Goal: Transaction & Acquisition: Obtain resource

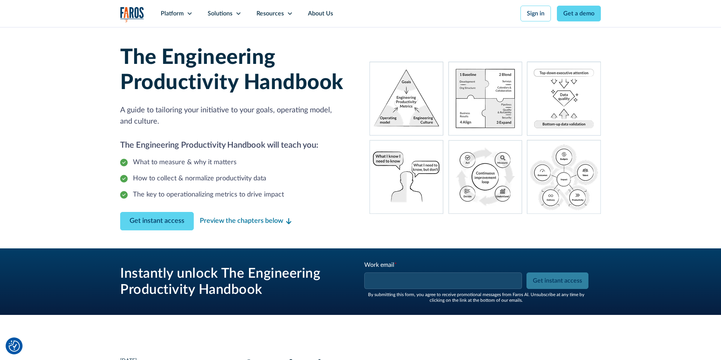
click at [227, 172] on div "What to measure & why it matters How to collect & normalize productivity data T…" at bounding box center [235, 178] width 231 height 42
click at [545, 279] on input "Get instant access" at bounding box center [557, 280] width 62 height 17
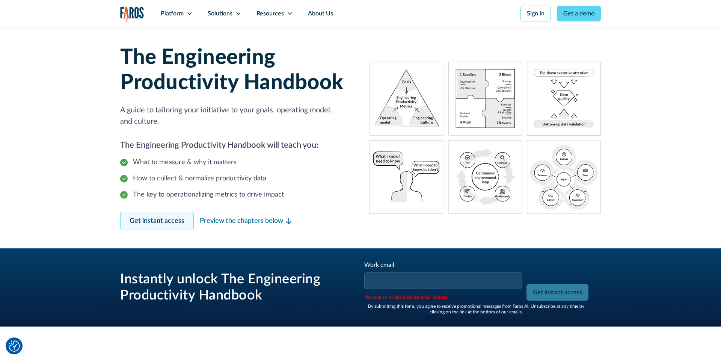
click at [161, 217] on link "Get instant access" at bounding box center [157, 221] width 74 height 18
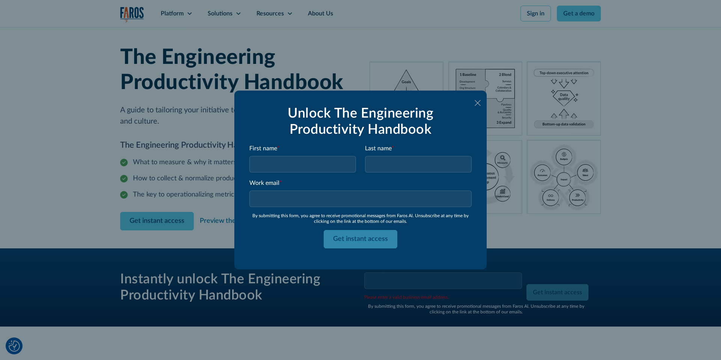
click at [478, 103] on icon at bounding box center [477, 103] width 6 height 6
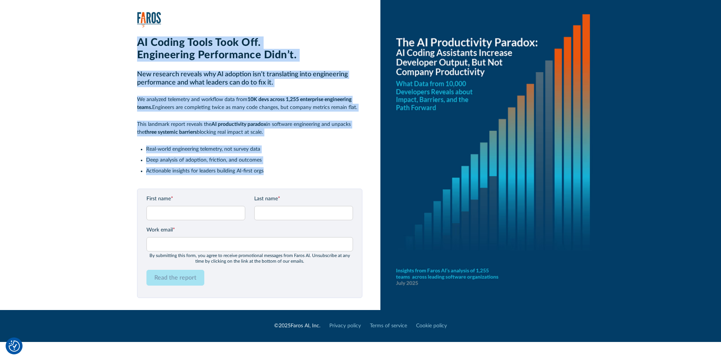
drag, startPoint x: 137, startPoint y: 42, endPoint x: 316, endPoint y: 173, distance: 221.8
click at [316, 173] on div "AI Coding Tools Took Off. Engineering Performance Didn’t. New research reveals …" at bounding box center [249, 109] width 225 height 146
copy div "AI Coding Tools Took Off. Engineering Performance Didn’t. New research reveals …"
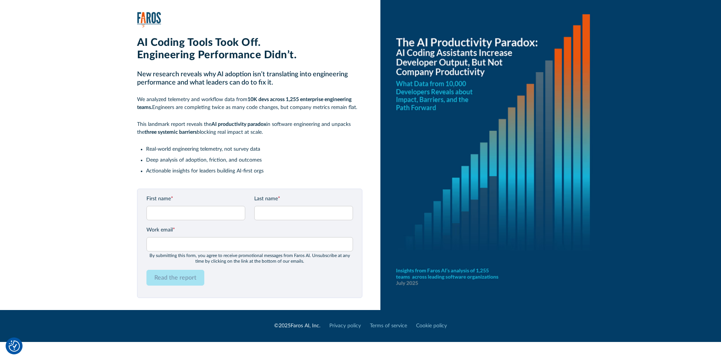
click at [249, 169] on li "Actionable insights for leaders building AI-first orgs" at bounding box center [254, 171] width 216 height 8
click at [438, 58] on img at bounding box center [492, 155] width 225 height 310
click at [240, 259] on div "By submitting this form, you agree to receive promotional messages from Faros A…" at bounding box center [249, 258] width 206 height 11
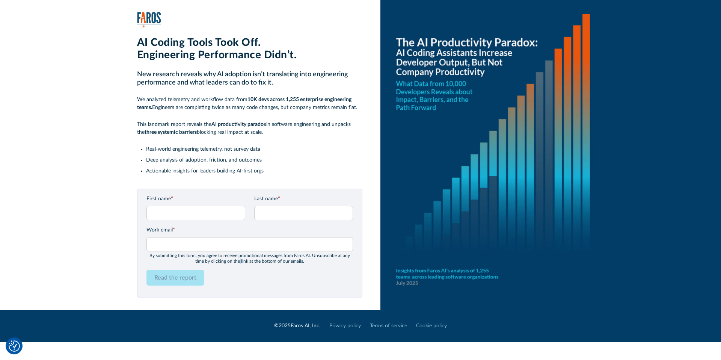
click at [240, 259] on div "By submitting this form, you agree to receive promotional messages from Faros A…" at bounding box center [249, 258] width 206 height 11
copy form "By submitting this form, you agree to receive promotional messages from Faros A…"
click at [178, 216] on input "First name *" at bounding box center [195, 213] width 99 height 14
type input "[DEMOGRAPHIC_DATA]"
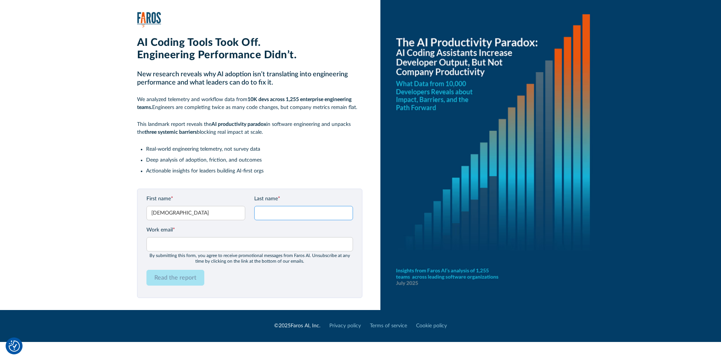
click at [302, 208] on input "Last name *" at bounding box center [303, 213] width 99 height 14
type input "test"
click at [263, 246] on input "Work email *" at bounding box center [249, 244] width 206 height 14
type input "[EMAIL_ADDRESS][DOMAIN_NAME]"
click at [183, 276] on input "Read the report" at bounding box center [175, 278] width 58 height 16
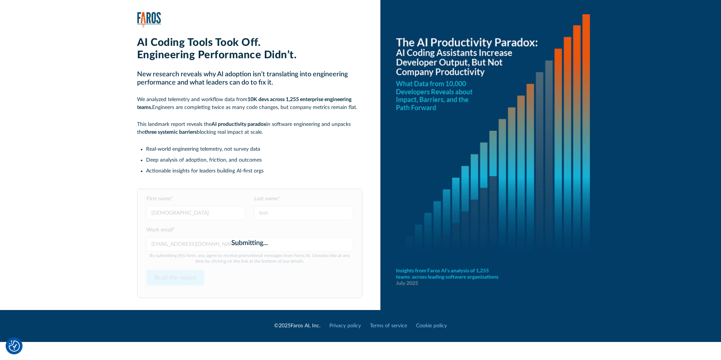
click at [254, 241] on div "Submitting..." at bounding box center [249, 243] width 36 height 10
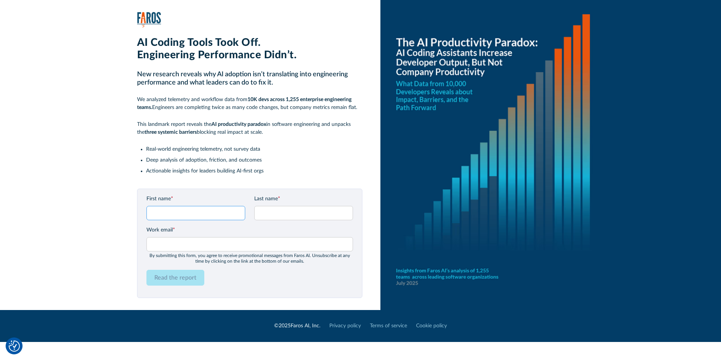
click at [177, 212] on input "First name *" at bounding box center [195, 213] width 99 height 14
type input "[DEMOGRAPHIC_DATA]"
click at [270, 219] on input "Last name *" at bounding box center [303, 213] width 99 height 14
type input "[PERSON_NAME]"
click at [262, 237] on input "Work email *" at bounding box center [249, 244] width 206 height 14
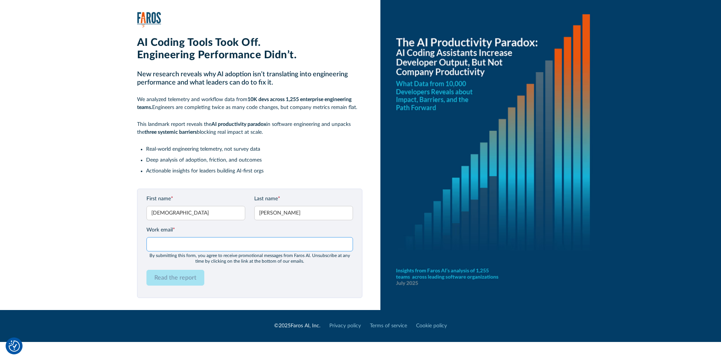
type input "[EMAIL_ADDRESS][DOMAIN_NAME]"
click at [182, 277] on input "Read the report" at bounding box center [175, 278] width 58 height 16
